Goal: Find specific page/section: Find specific page/section

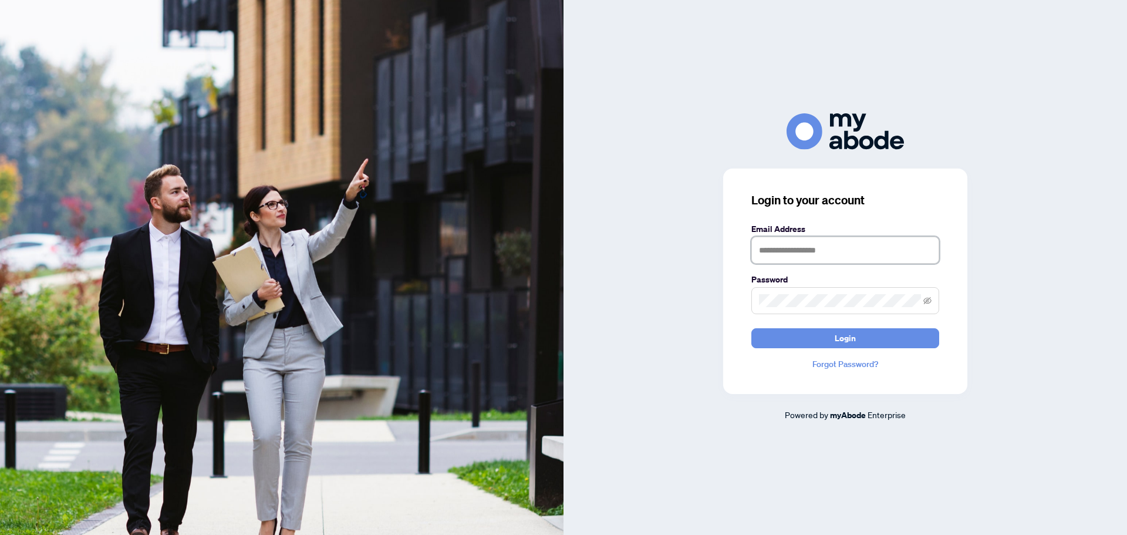
click at [775, 251] on input "text" at bounding box center [846, 250] width 188 height 27
type input "**********"
click at [752, 328] on button "Login" at bounding box center [846, 338] width 188 height 20
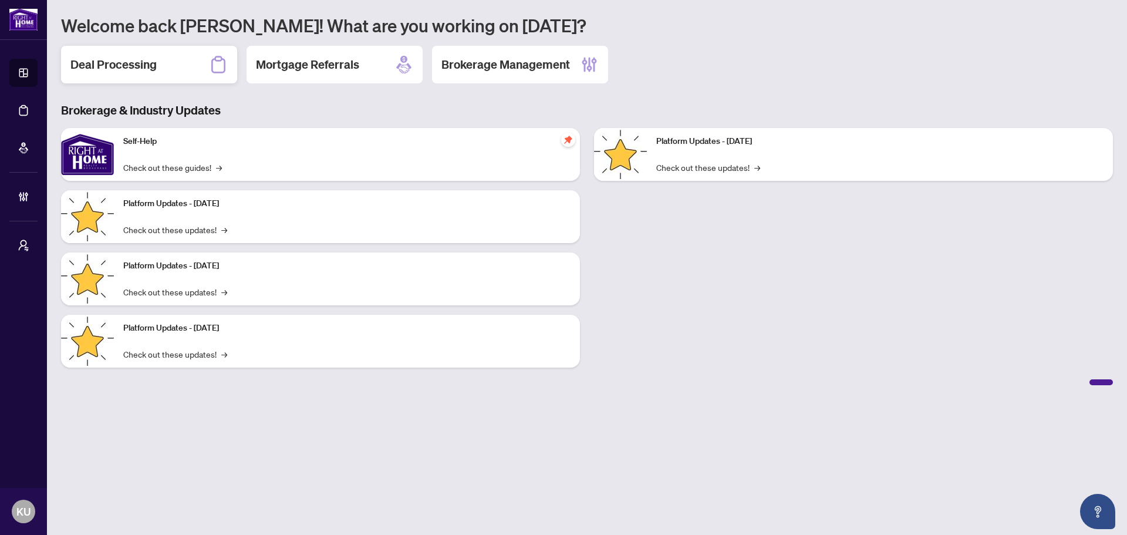
click at [144, 78] on div "Deal Processing" at bounding box center [149, 65] width 176 height 38
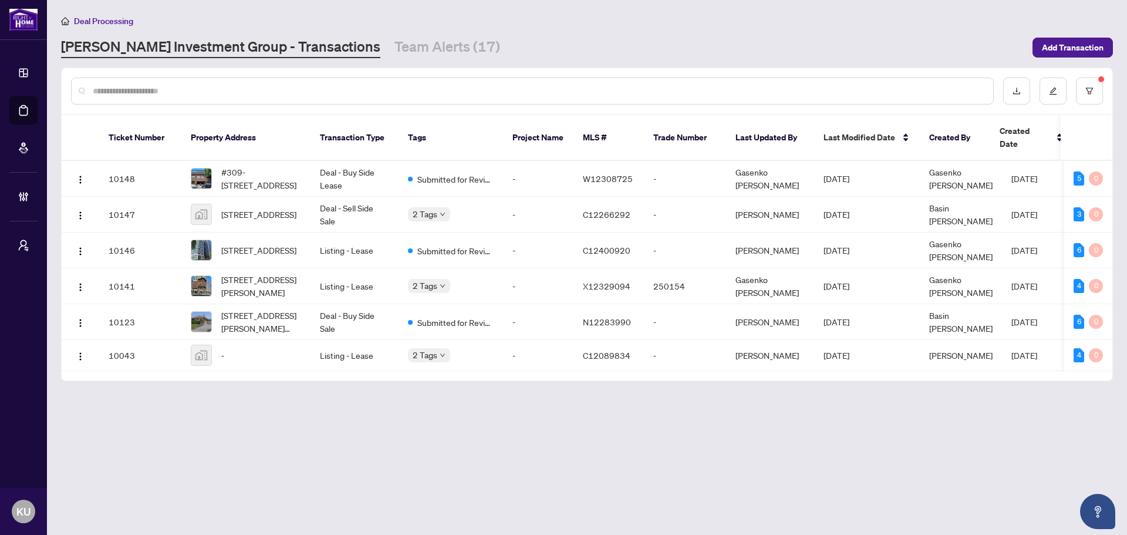
click at [388, 58] on main "Deal Processing RAHR Investment Group - Transactions Team Alerts (17) Add Trans…" at bounding box center [587, 267] width 1080 height 535
click at [396, 38] on link "Team Alerts (17)" at bounding box center [448, 47] width 106 height 21
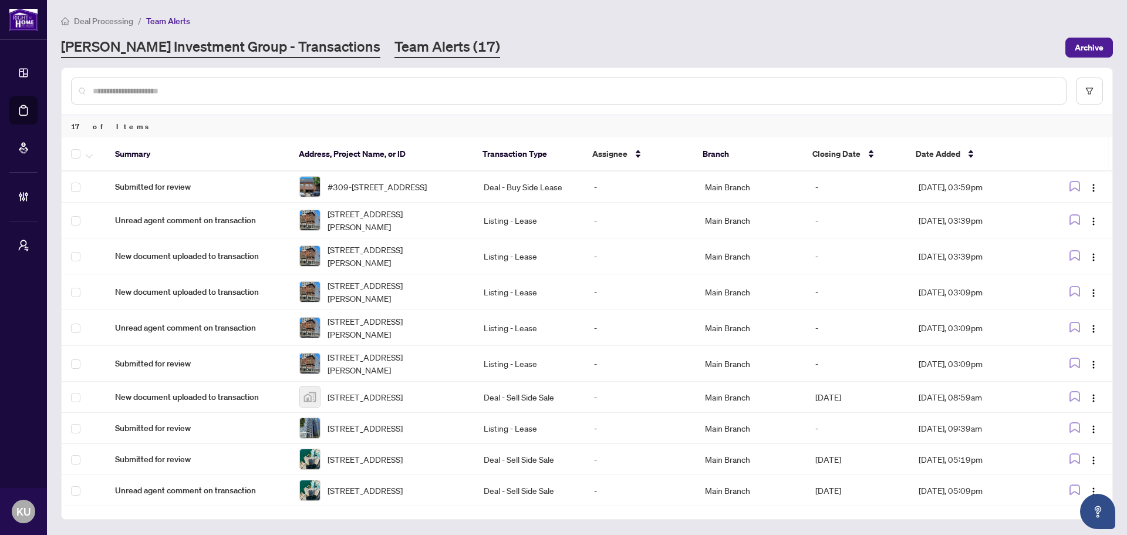
click at [168, 46] on link "RAHR Investment Group - Transactions" at bounding box center [220, 47] width 319 height 21
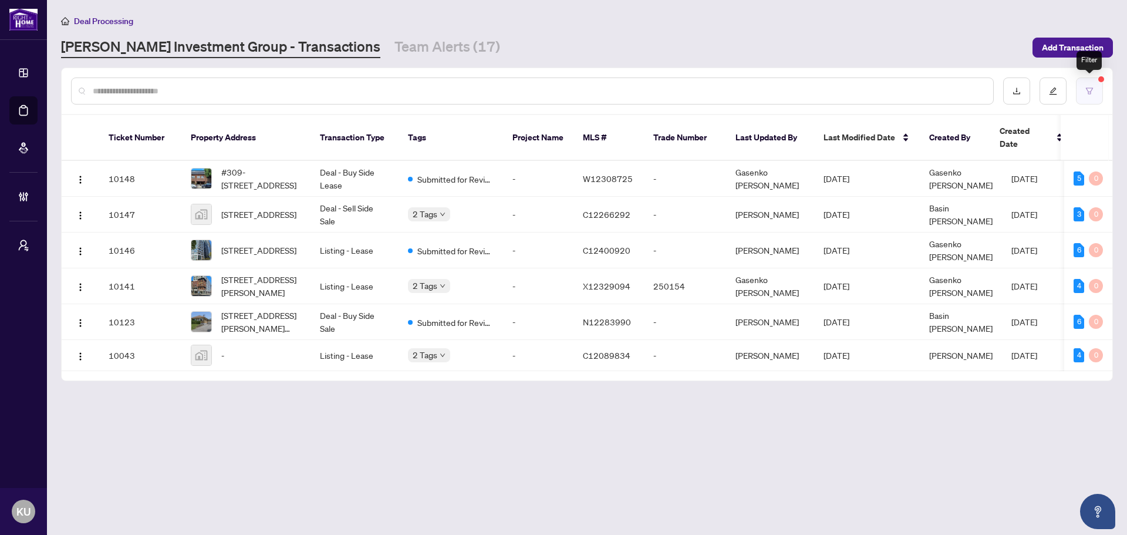
click at [1102, 92] on button "button" at bounding box center [1089, 91] width 27 height 27
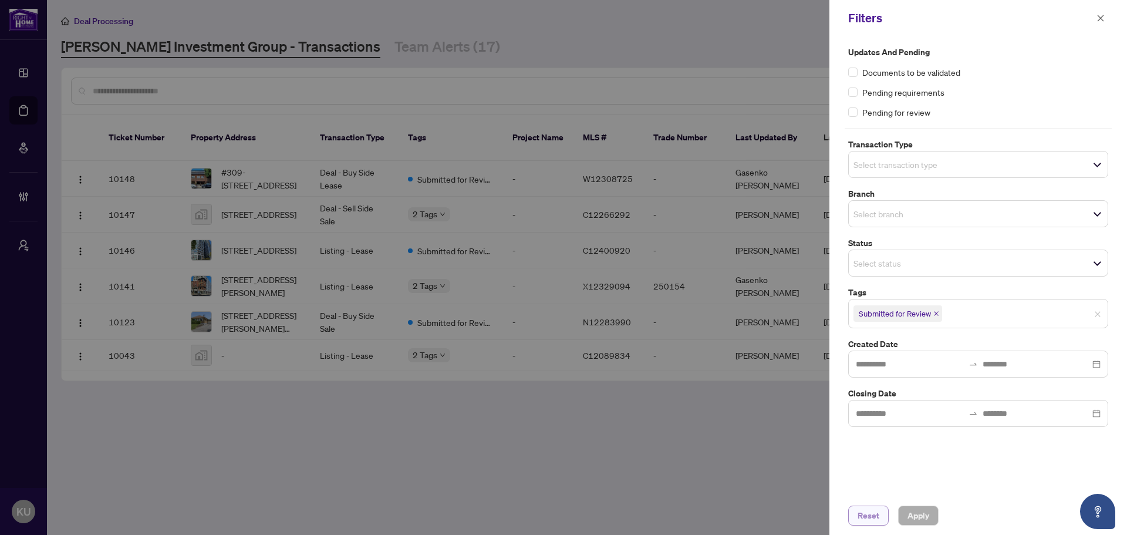
click at [877, 517] on span "Reset" at bounding box center [869, 515] width 22 height 19
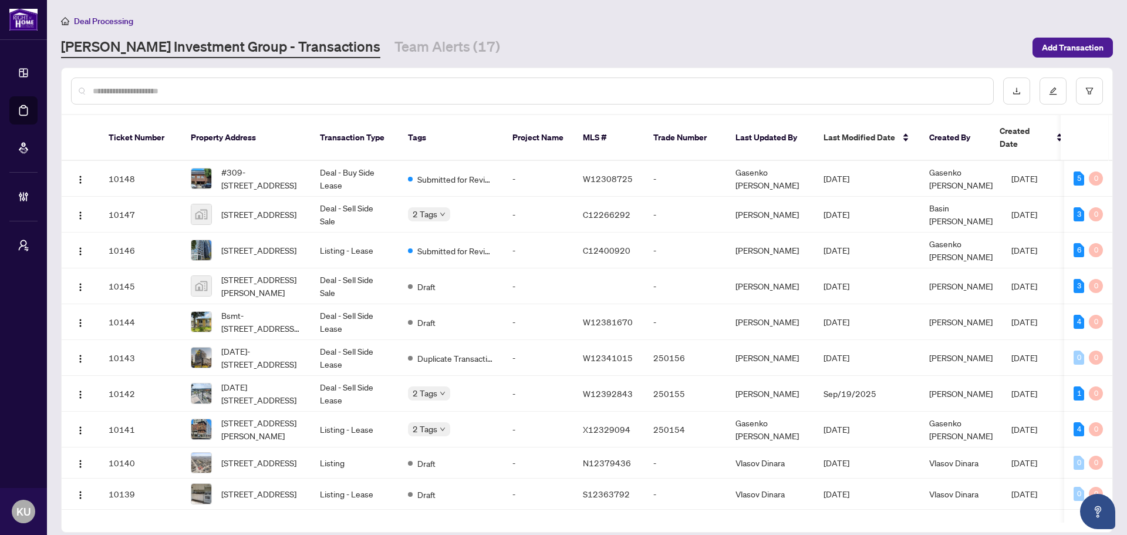
click at [314, 87] on input "text" at bounding box center [538, 91] width 891 height 13
type input "****"
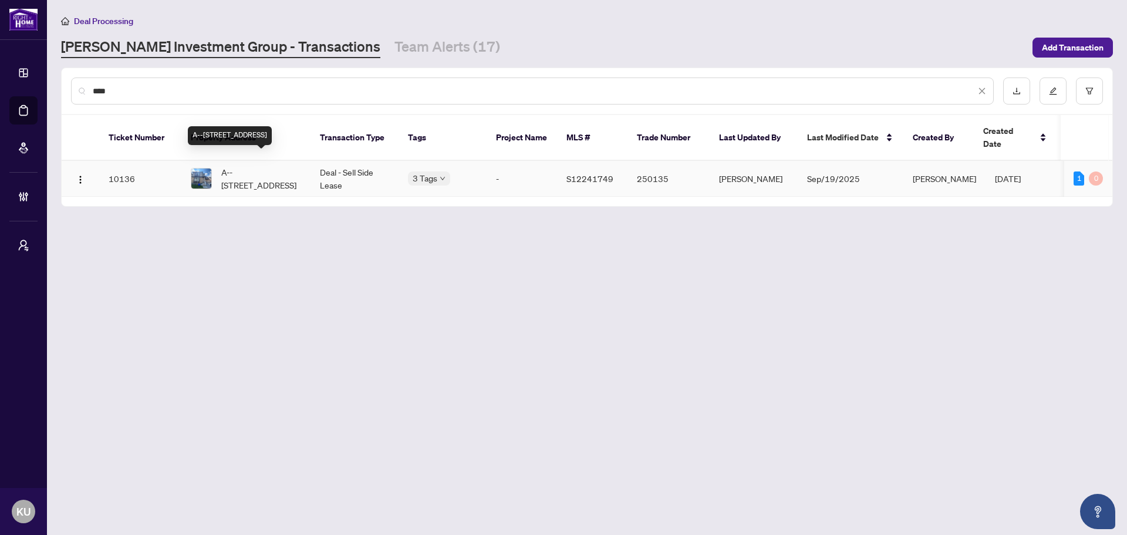
click at [297, 171] on span "A--335 Edgehill Dr, Barrie, Ontario L4N 9X5, Canada" at bounding box center [261, 179] width 80 height 26
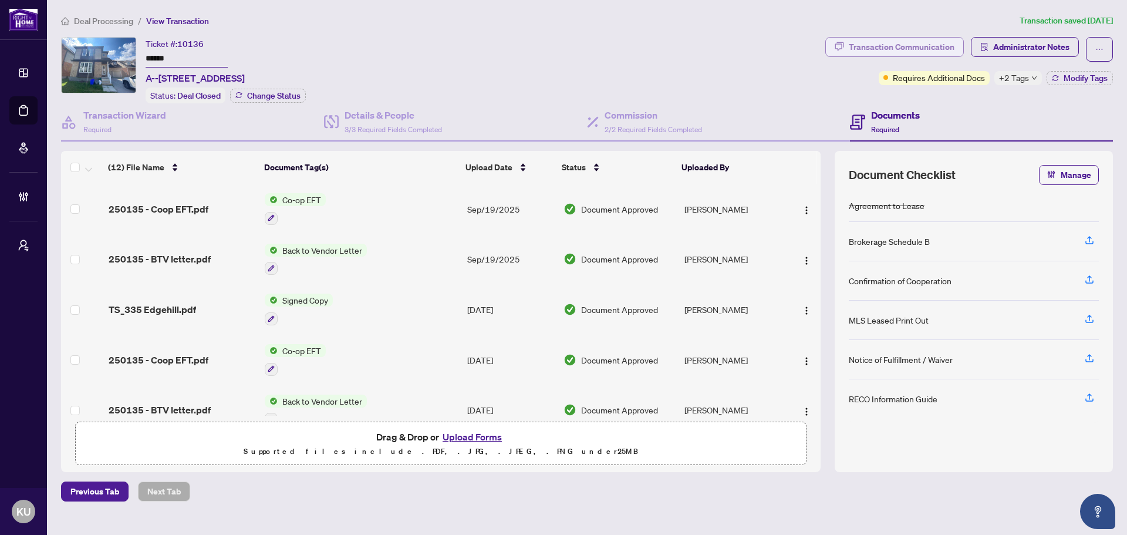
click at [884, 45] on div "Transaction Communication" at bounding box center [902, 47] width 106 height 19
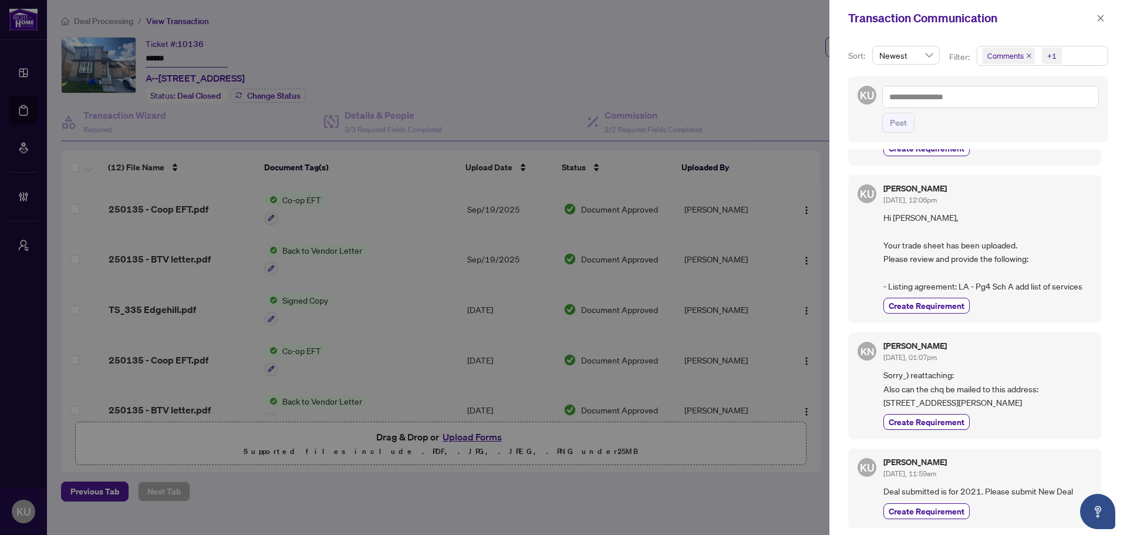
scroll to position [201, 0]
click at [1105, 18] on icon "close" at bounding box center [1101, 18] width 8 height 8
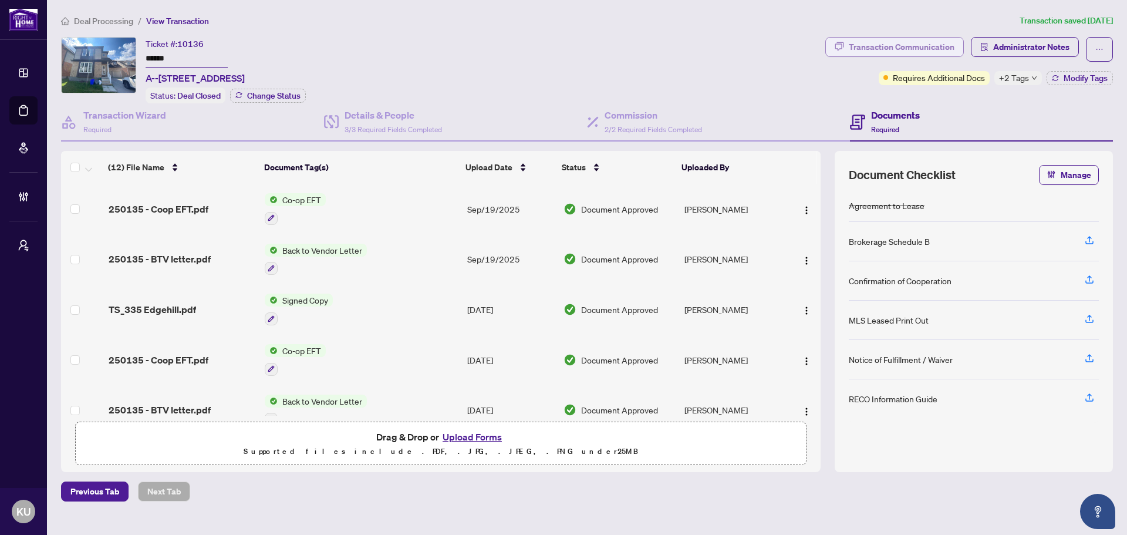
click at [917, 39] on div "Transaction Communication" at bounding box center [902, 47] width 106 height 19
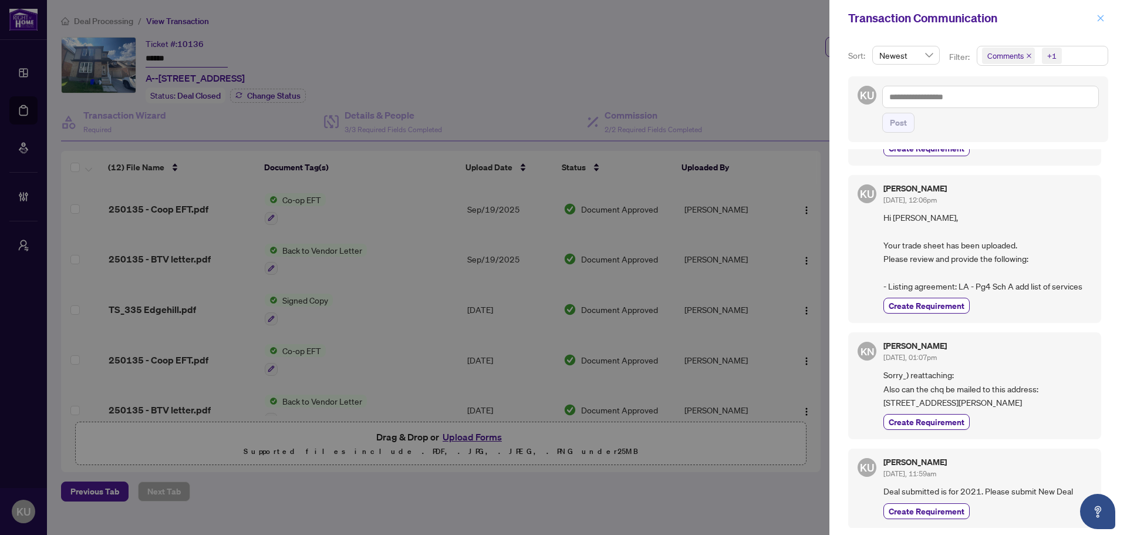
click at [1097, 17] on icon "close" at bounding box center [1101, 18] width 8 height 8
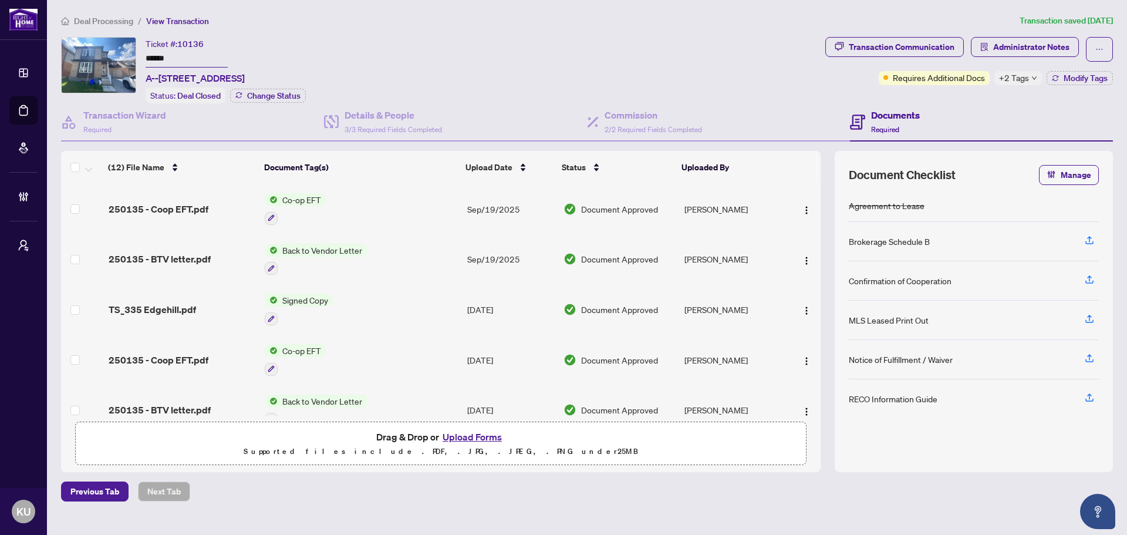
click at [93, 19] on span "Deal Processing" at bounding box center [103, 21] width 59 height 11
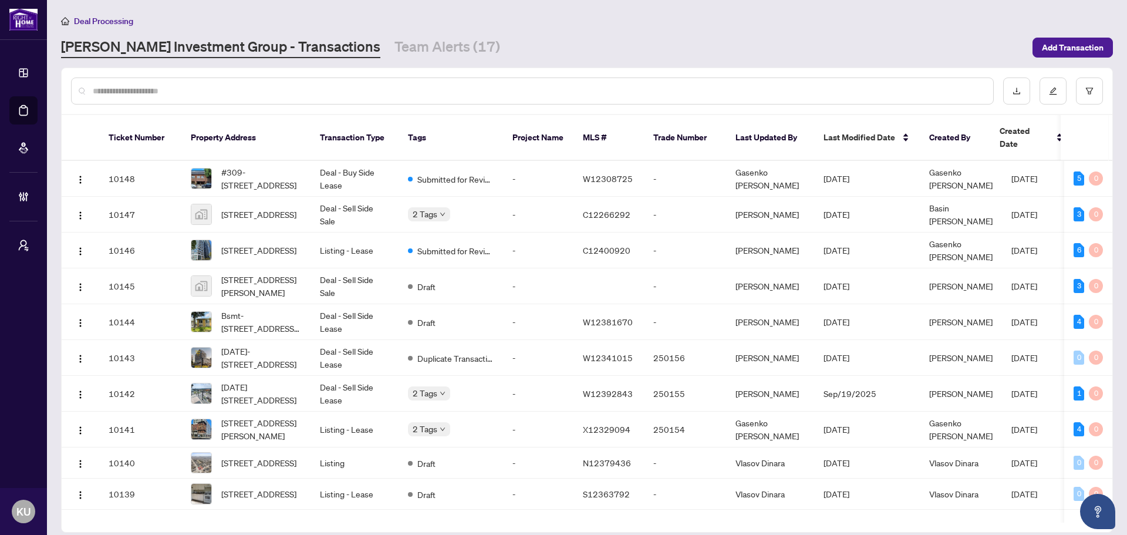
click at [105, 19] on span "Deal Processing" at bounding box center [103, 21] width 59 height 11
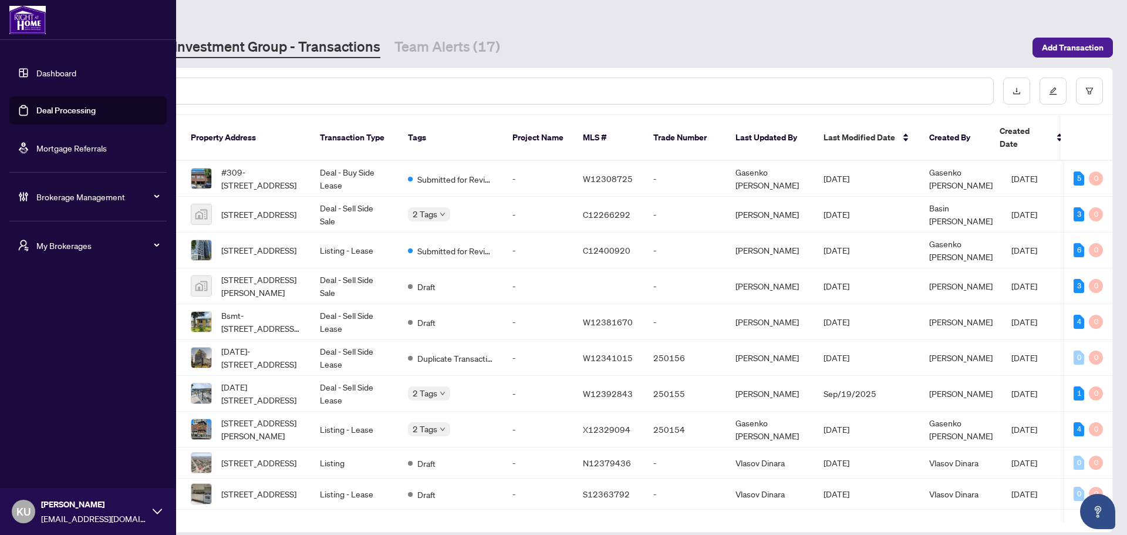
click at [33, 22] on img at bounding box center [27, 20] width 36 height 28
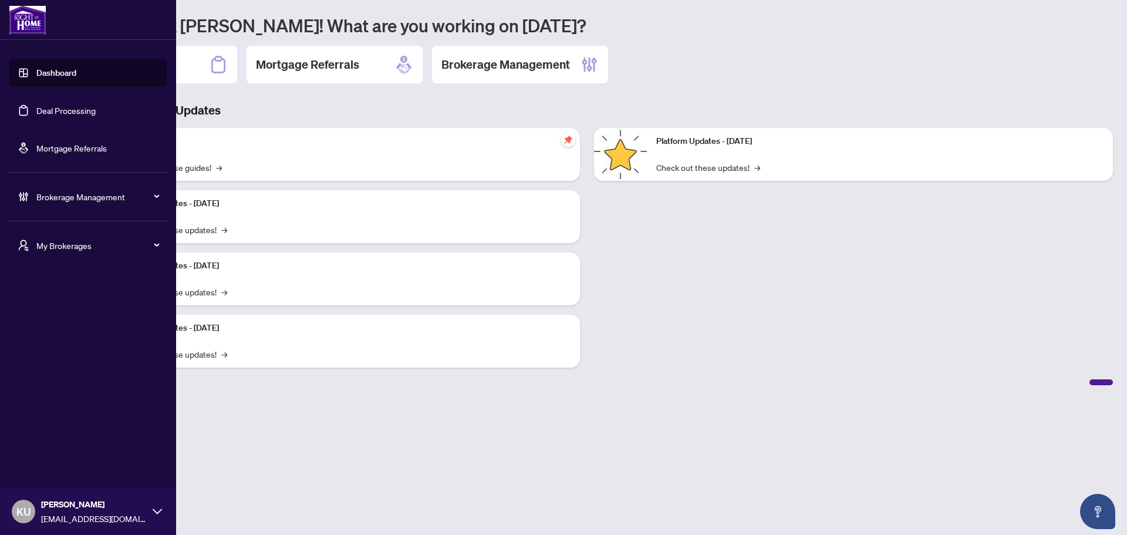
click at [56, 76] on link "Dashboard" at bounding box center [56, 73] width 40 height 11
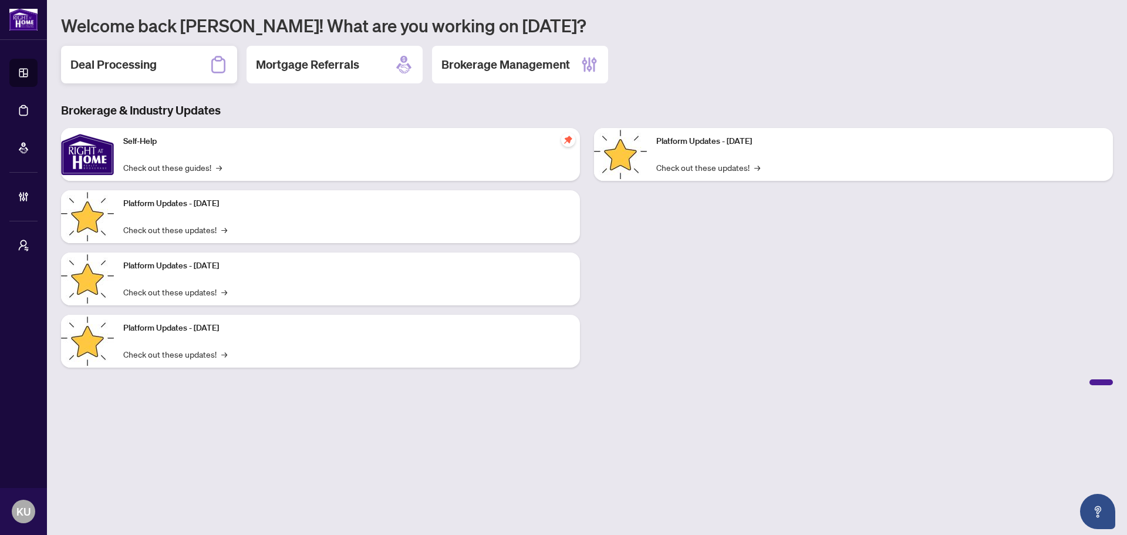
click at [182, 62] on div "Deal Processing" at bounding box center [149, 65] width 176 height 38
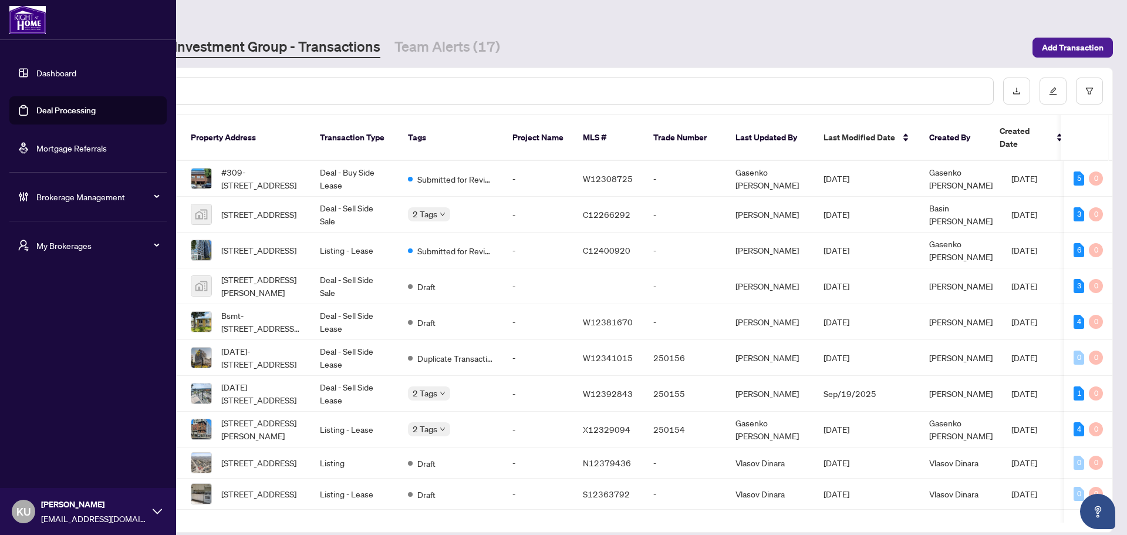
click at [55, 246] on span "My Brokerages" at bounding box center [97, 245] width 122 height 13
click at [55, 369] on span "RAHR Pro" at bounding box center [92, 367] width 134 height 13
